Goal: Transaction & Acquisition: Download file/media

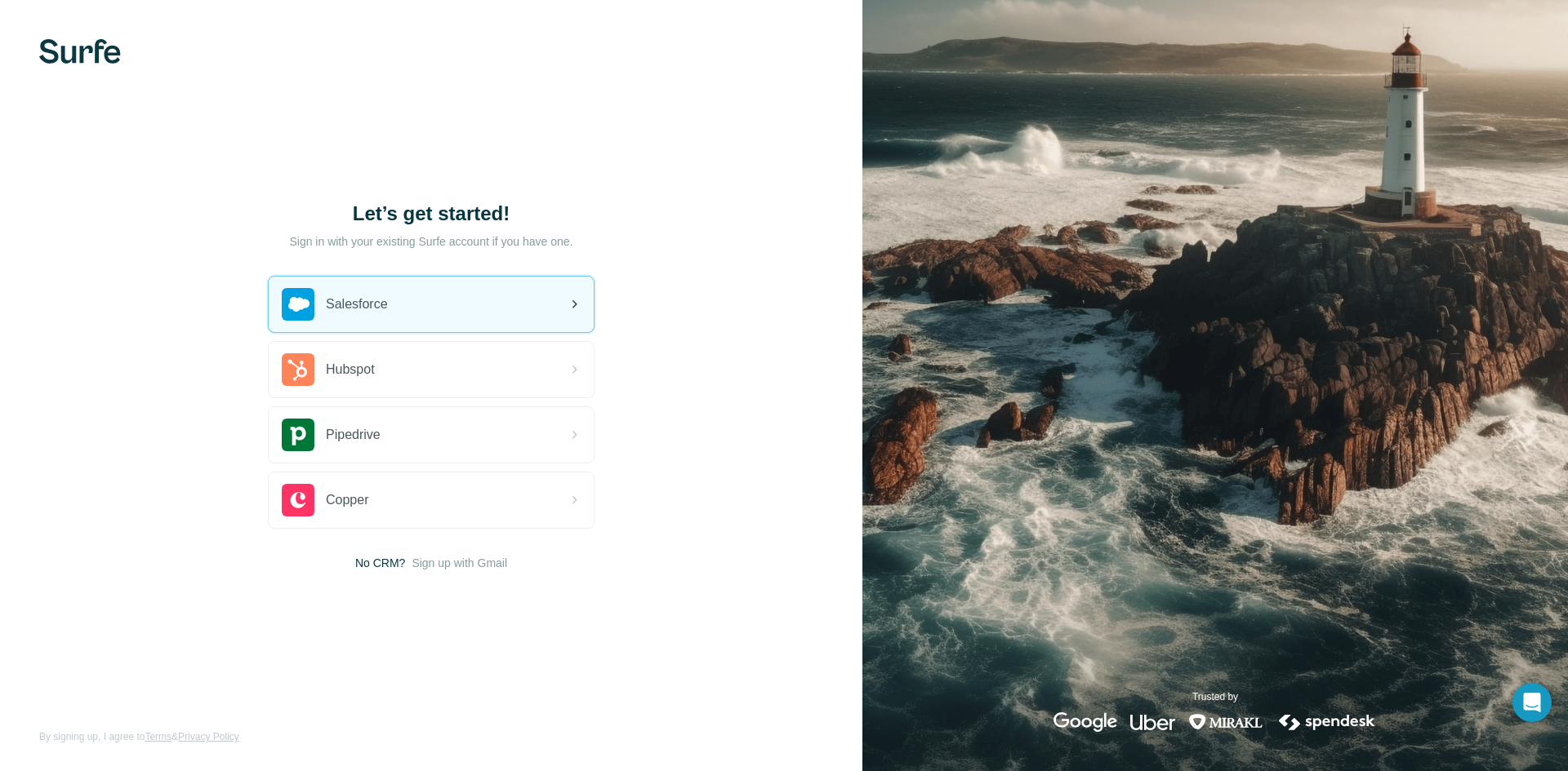
click at [404, 312] on div "Salesforce" at bounding box center [432, 305] width 325 height 55
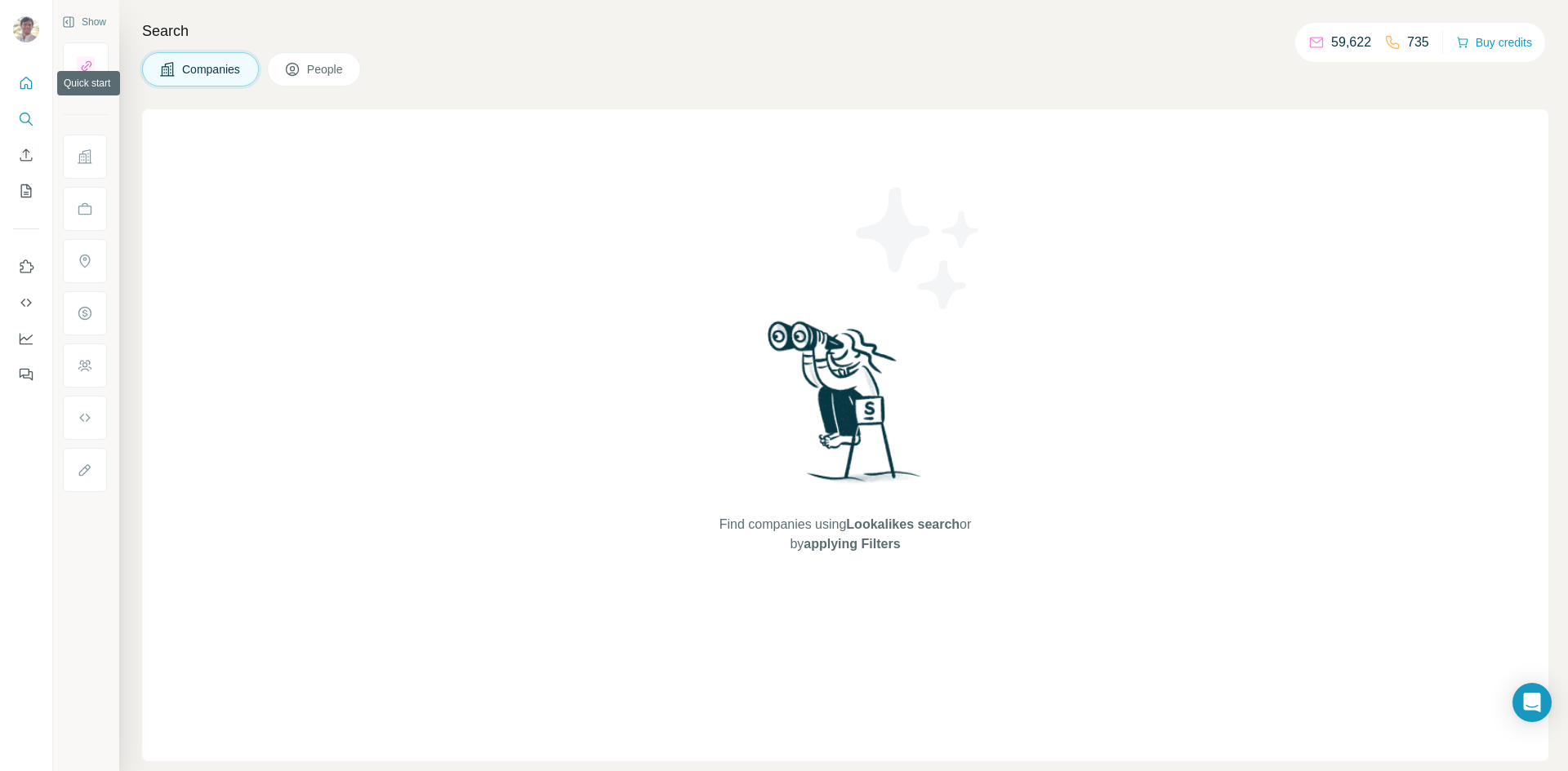
click at [26, 84] on icon "Quick start" at bounding box center [27, 83] width 13 height 13
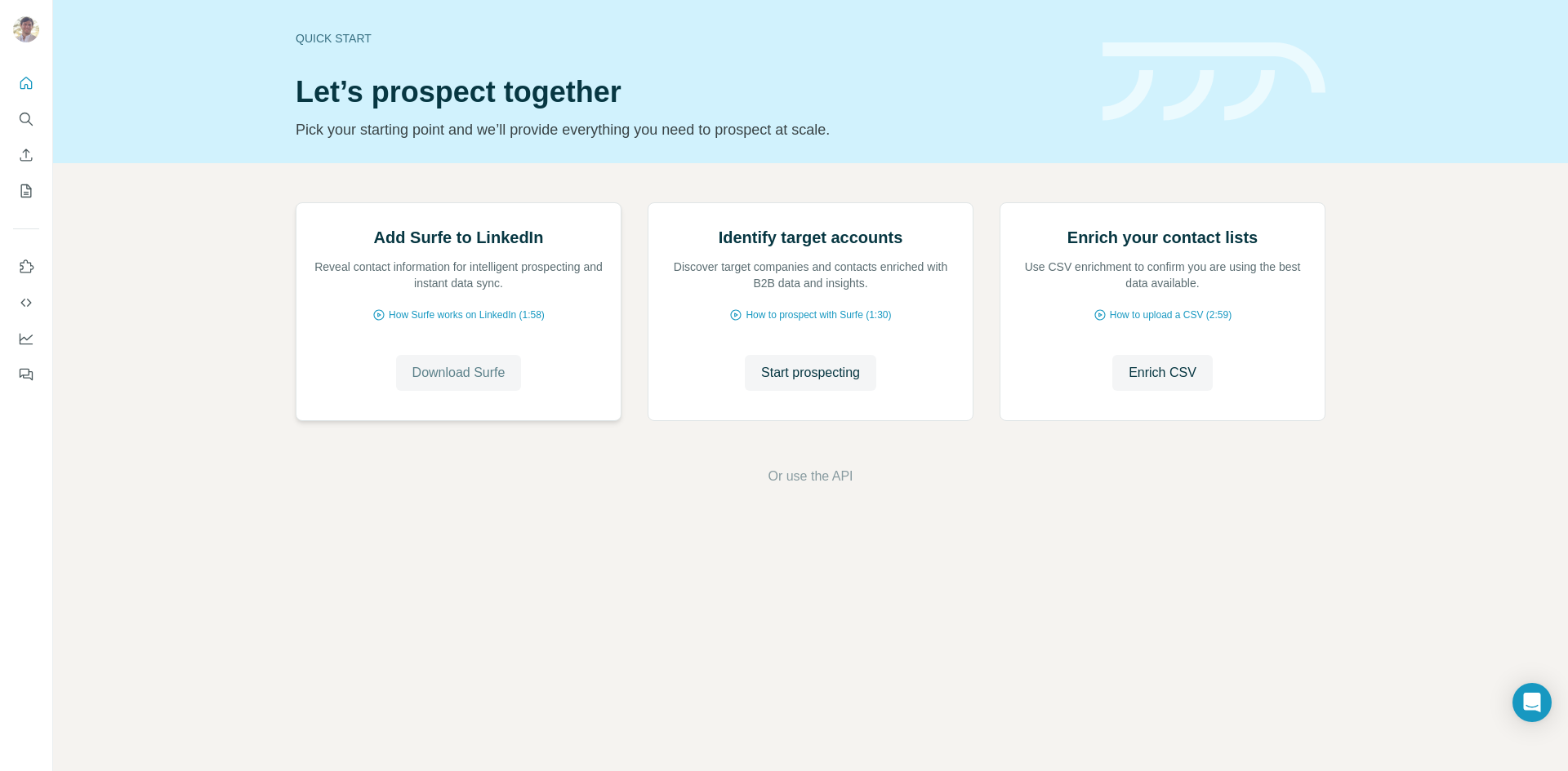
click at [459, 382] on span "Download Surfe" at bounding box center [459, 373] width 93 height 20
click at [470, 323] on span "How Surfe works on LinkedIn (1:58)" at bounding box center [467, 314] width 156 height 14
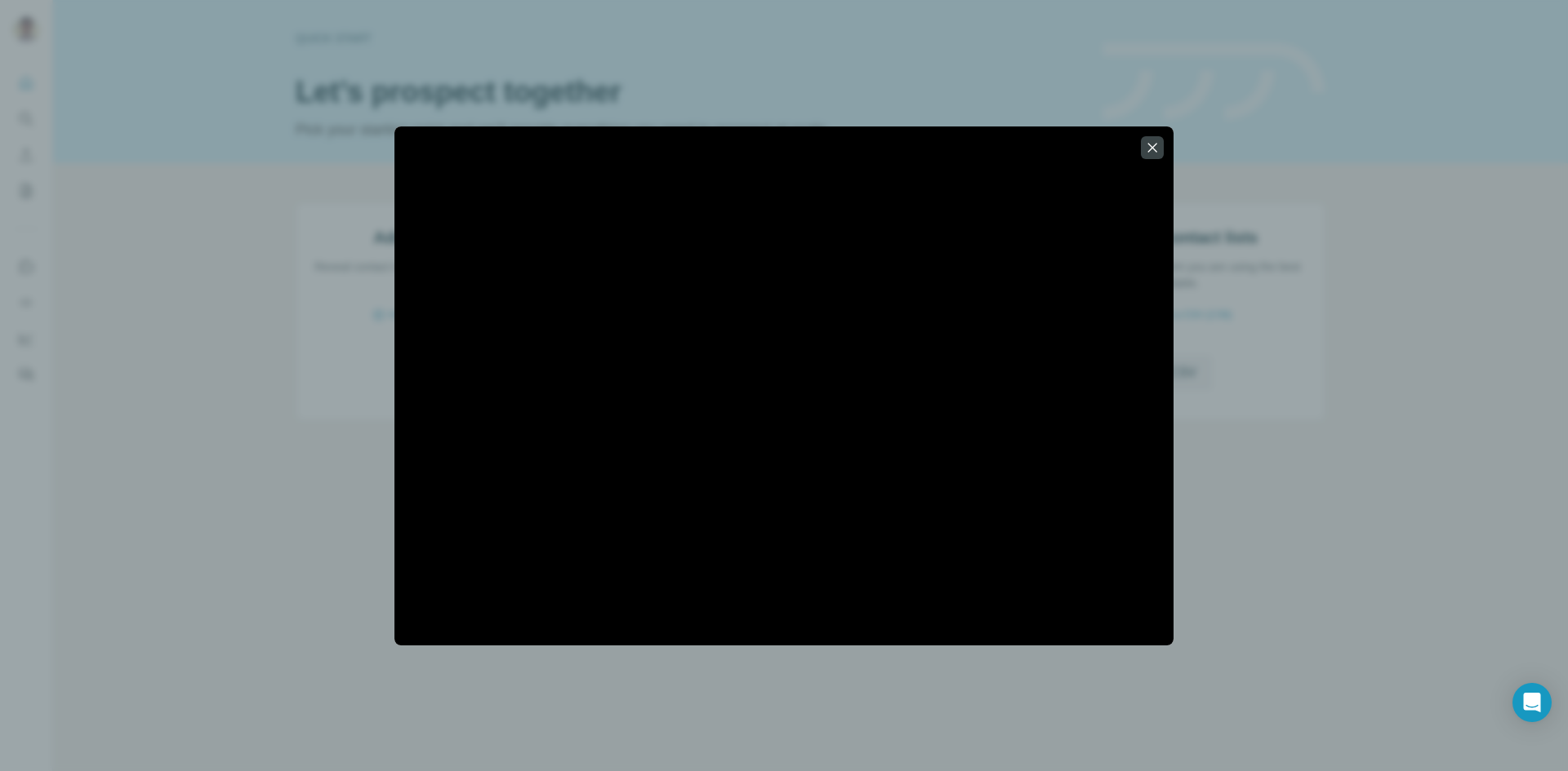
click at [1156, 141] on icon "button" at bounding box center [1152, 147] width 16 height 16
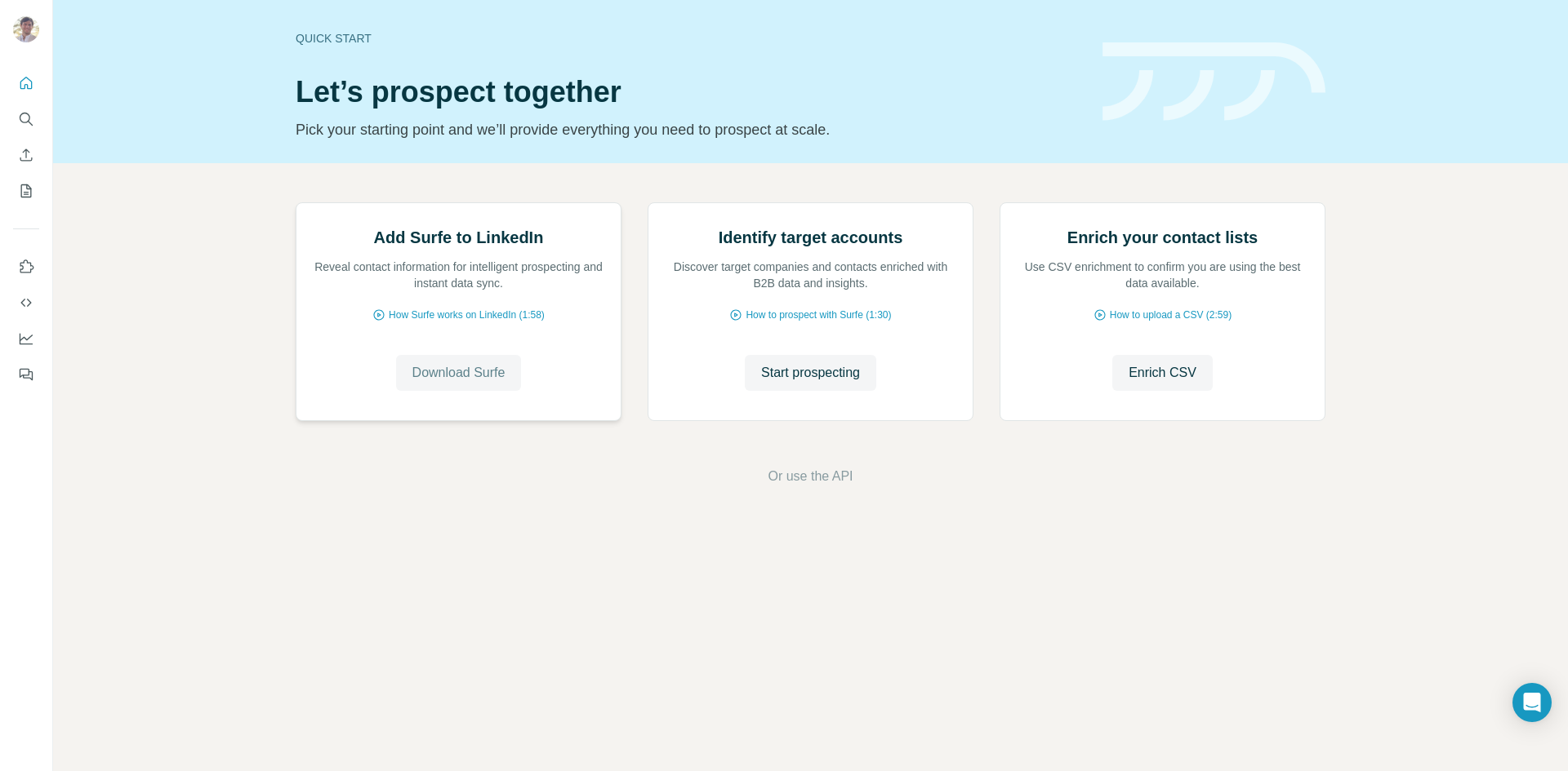
click at [468, 382] on span "Download Surfe" at bounding box center [459, 373] width 93 height 20
click at [22, 334] on icon "Dashboard" at bounding box center [26, 339] width 16 height 16
click at [449, 323] on span "How Surfe works on LinkedIn (1:58)" at bounding box center [467, 314] width 156 height 14
